Goal: Task Accomplishment & Management: Complete application form

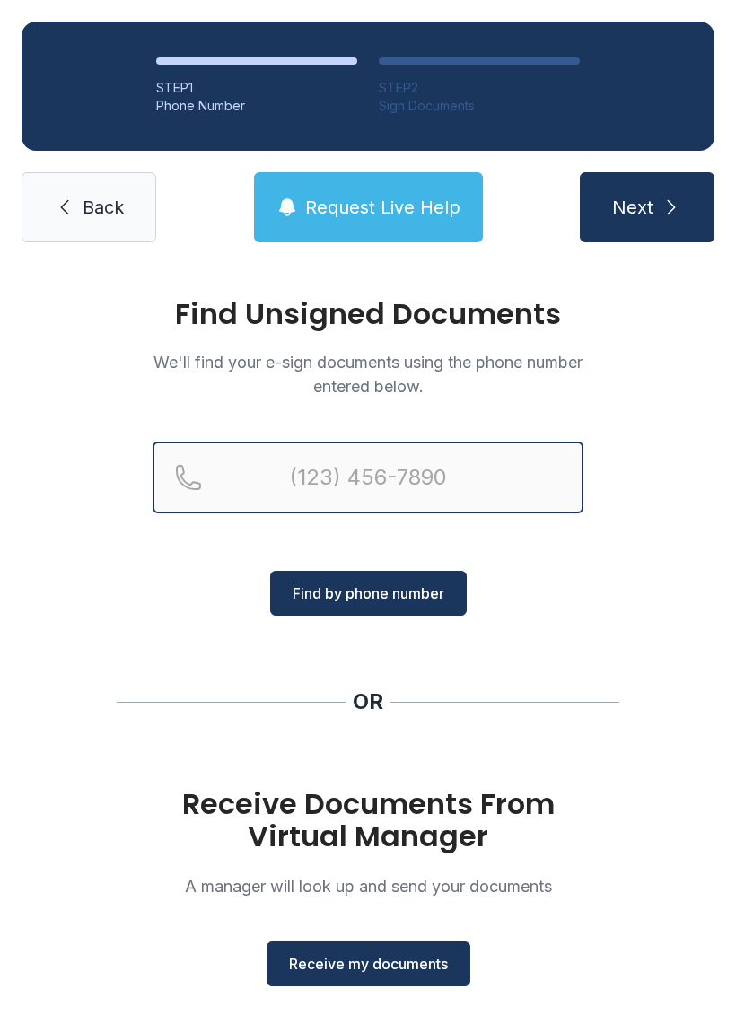
click at [395, 477] on input "Reservation phone number" at bounding box center [368, 478] width 431 height 72
type input "[PHONE_NUMBER]"
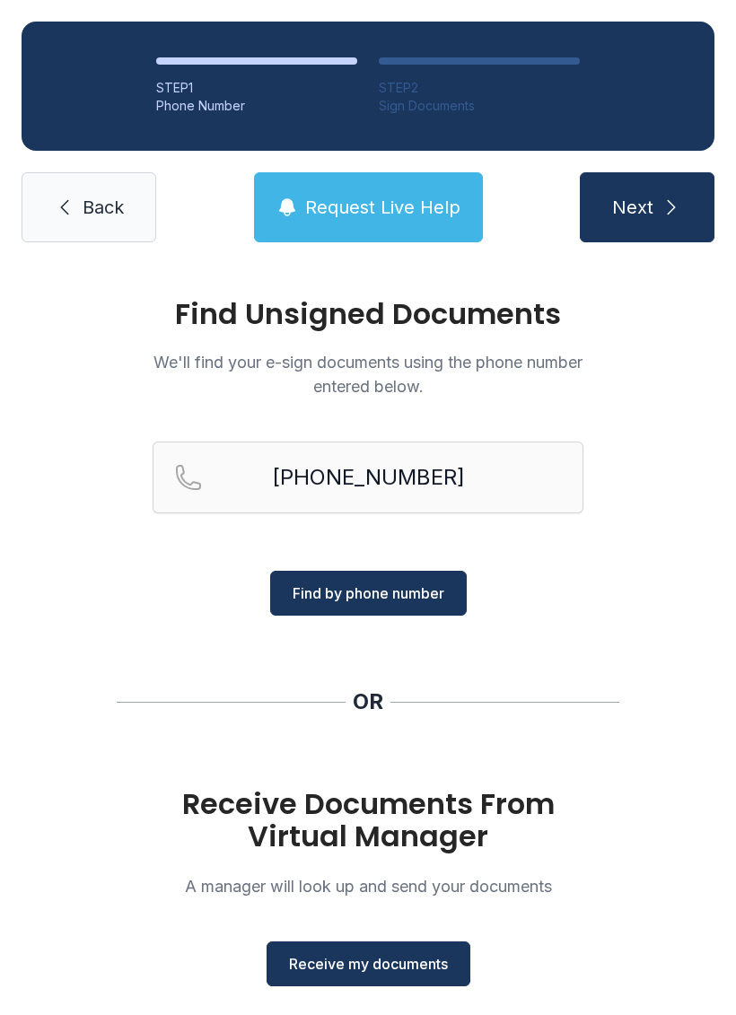
click at [430, 596] on span "Find by phone number" at bounding box center [369, 594] width 152 height 22
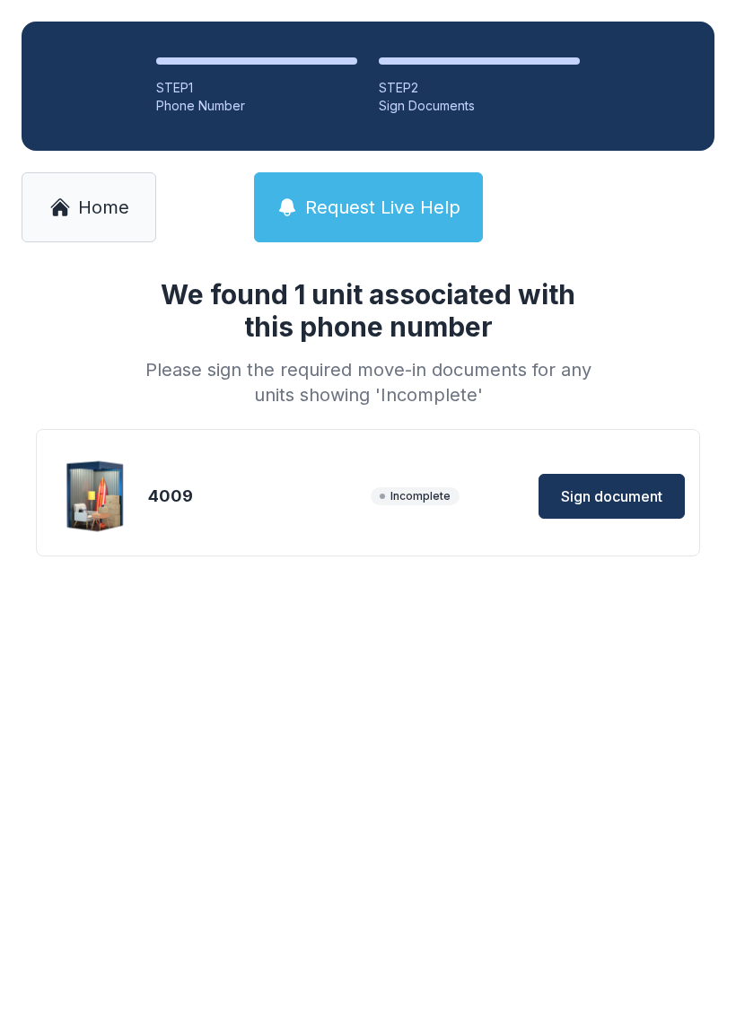
click at [612, 492] on span "Sign document" at bounding box center [611, 497] width 101 height 22
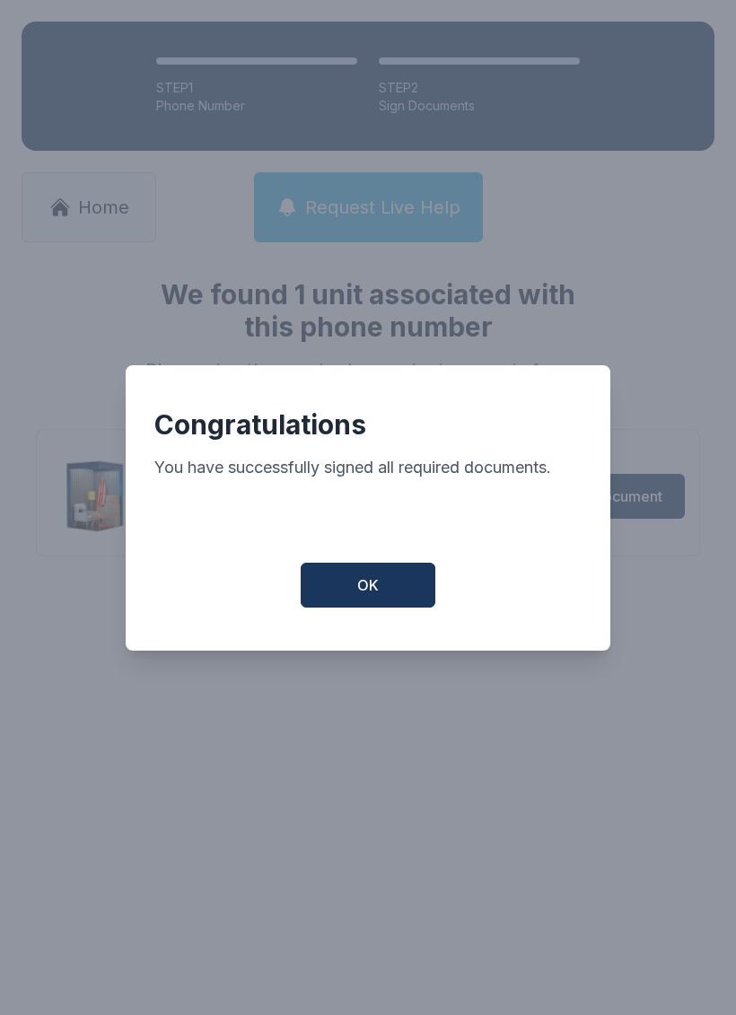
click at [400, 608] on button "OK" at bounding box center [368, 585] width 135 height 45
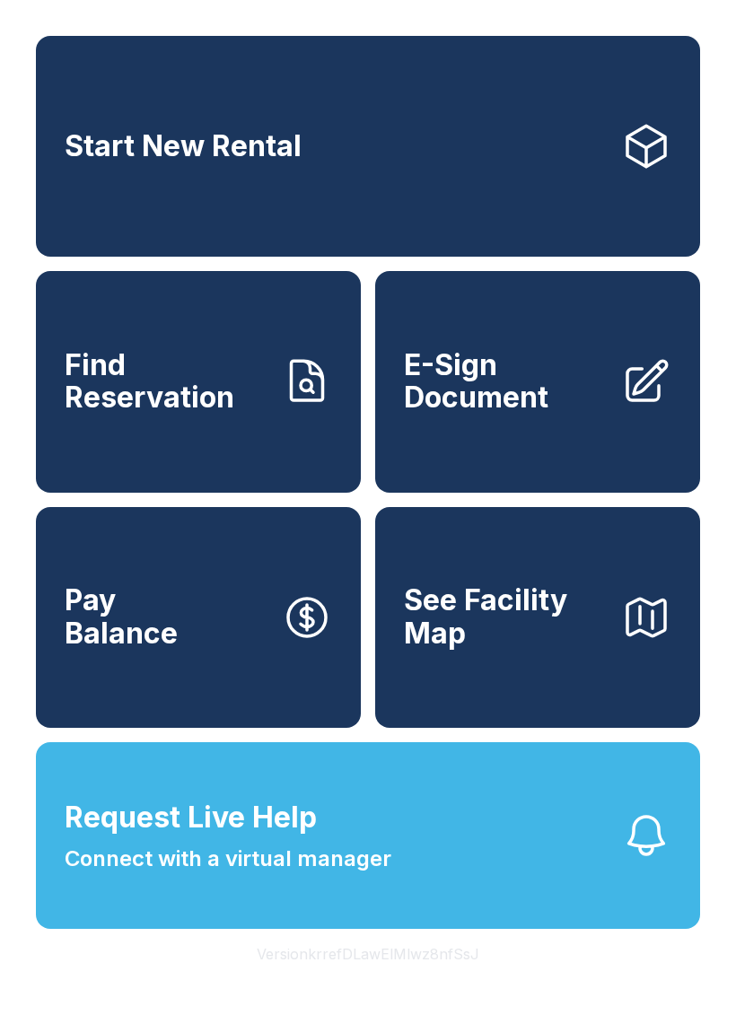
click at [506, 407] on span "E-Sign Document" at bounding box center [505, 382] width 203 height 66
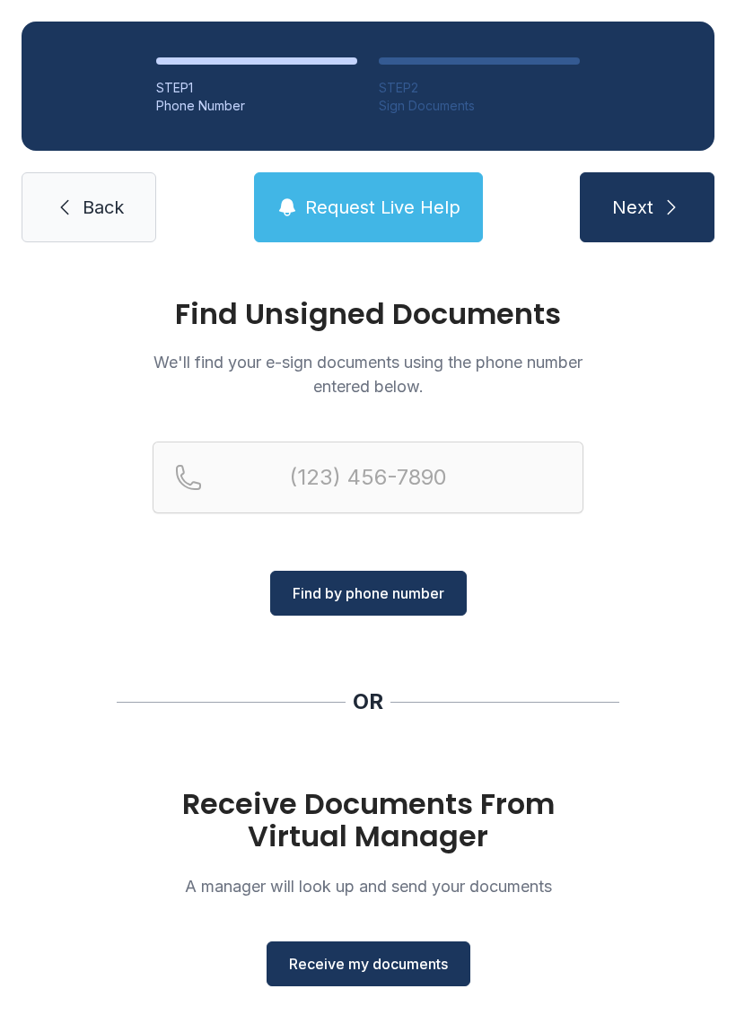
click at [357, 972] on span "Receive my documents" at bounding box center [368, 964] width 159 height 22
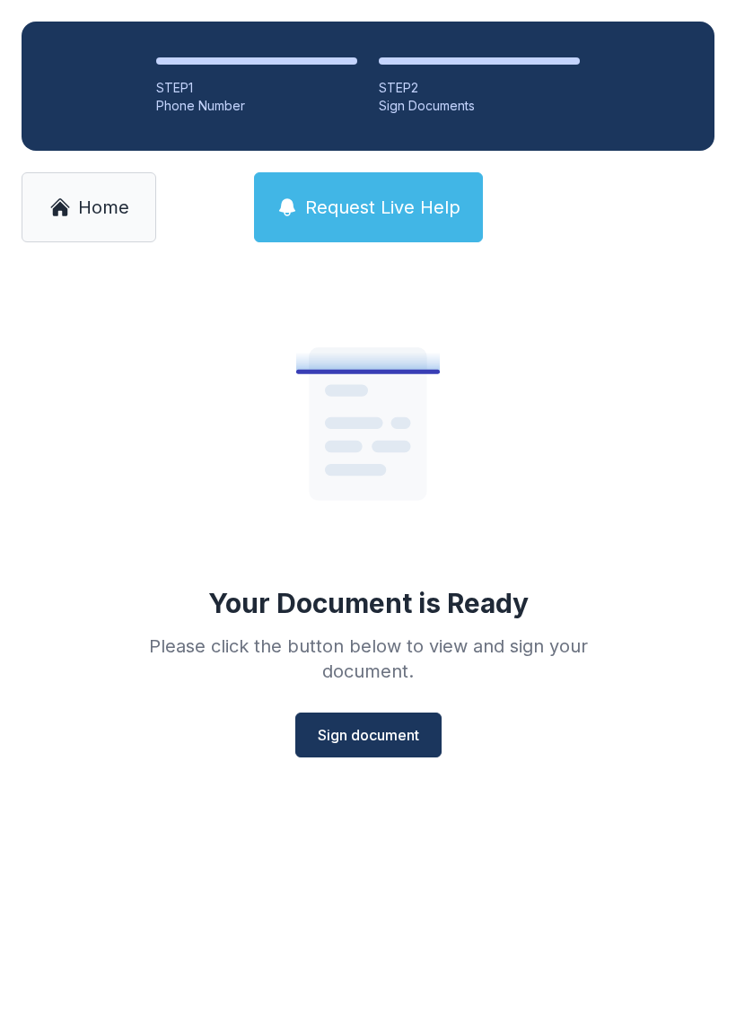
click at [389, 757] on button "Sign document" at bounding box center [368, 735] width 146 height 45
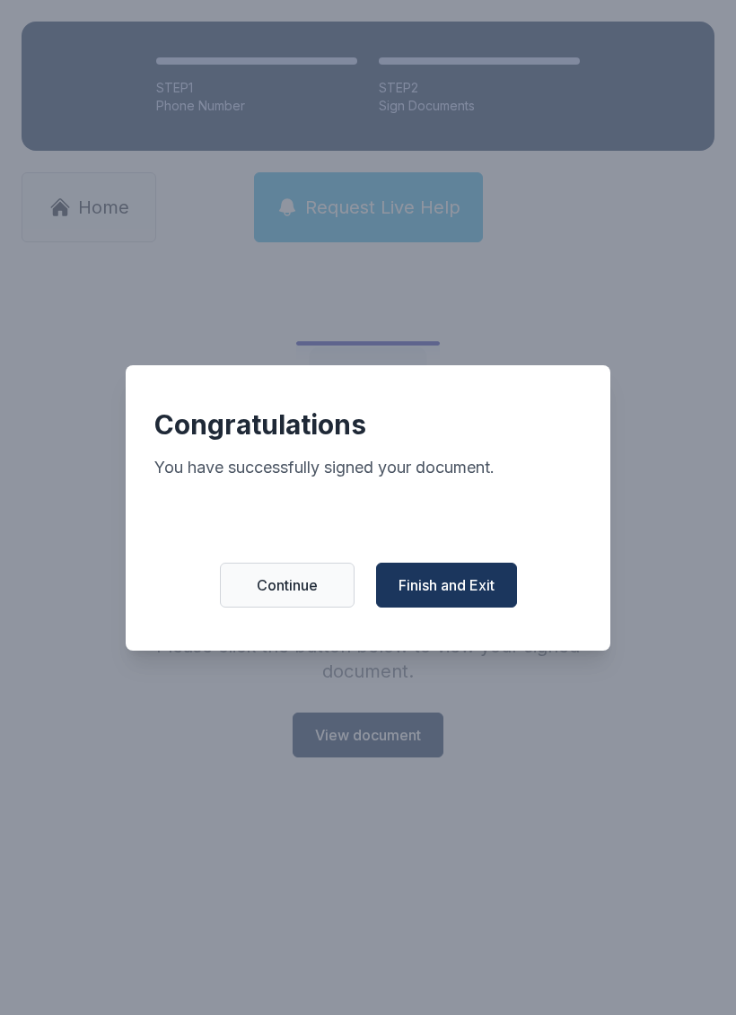
click at [493, 607] on button "Finish and Exit" at bounding box center [446, 585] width 141 height 45
